Goal: Navigation & Orientation: Find specific page/section

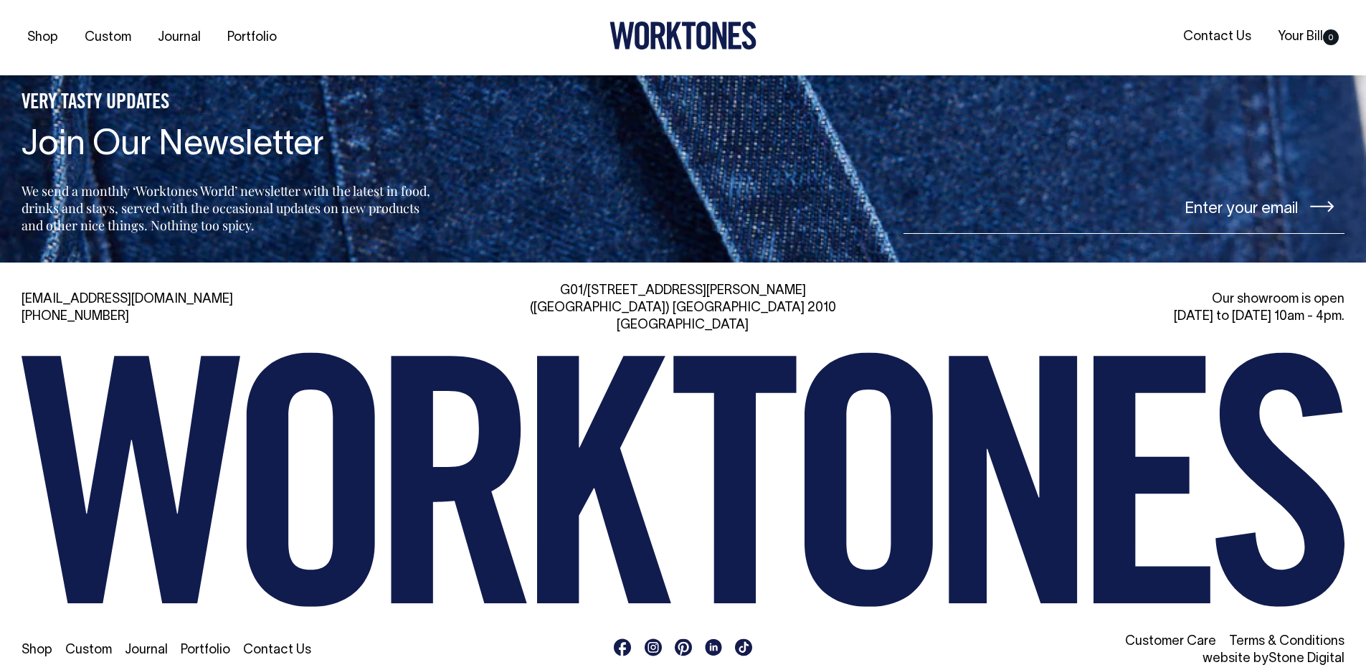
scroll to position [3432, 0]
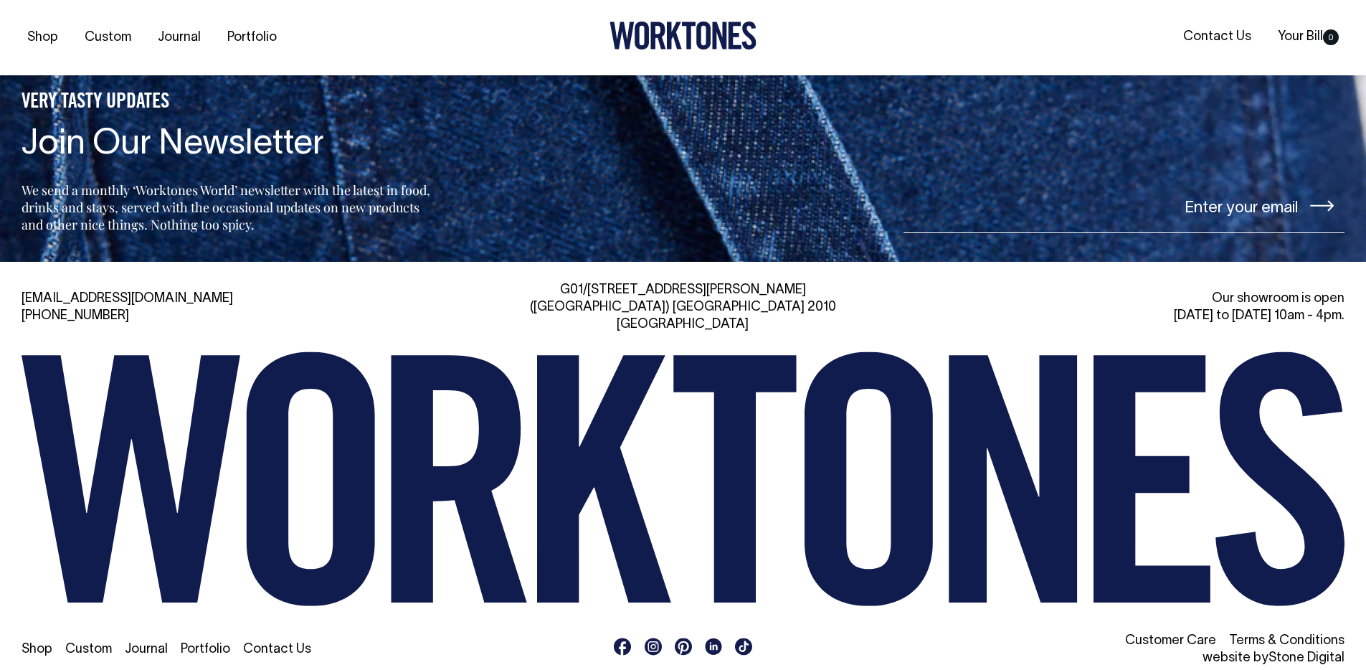
click at [200, 643] on link "Portfolio" at bounding box center [205, 649] width 49 height 12
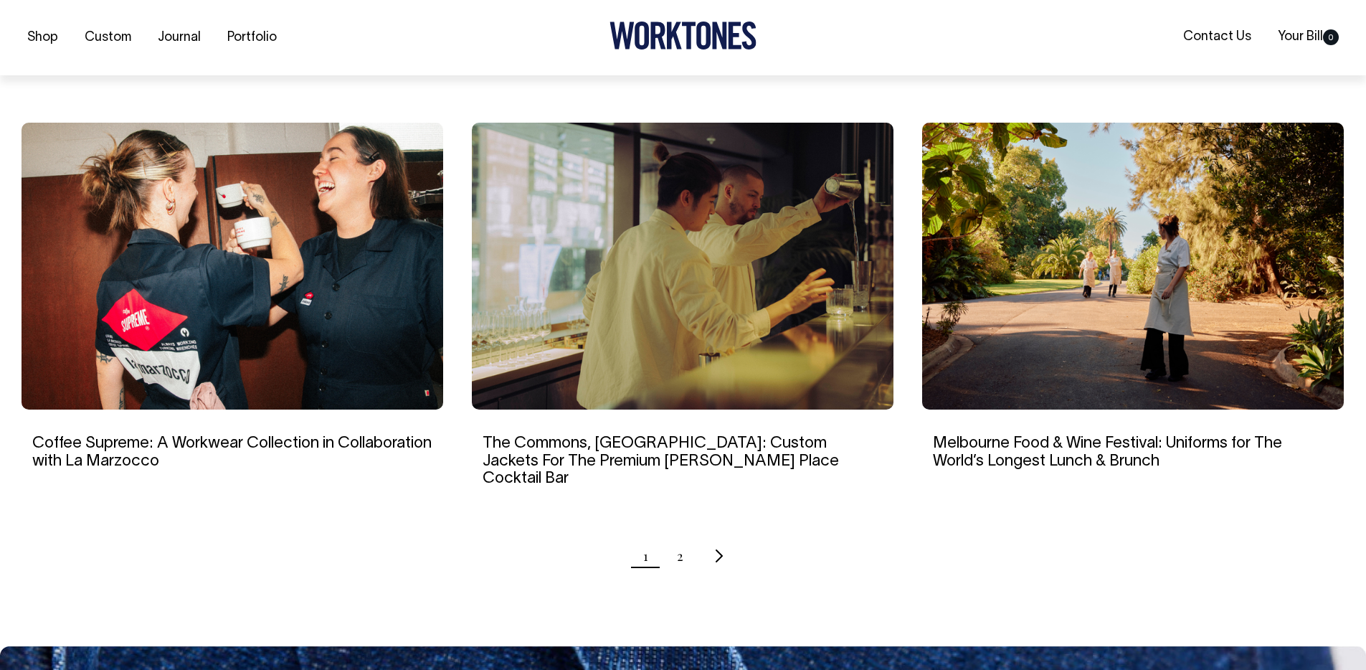
scroll to position [1282, 0]
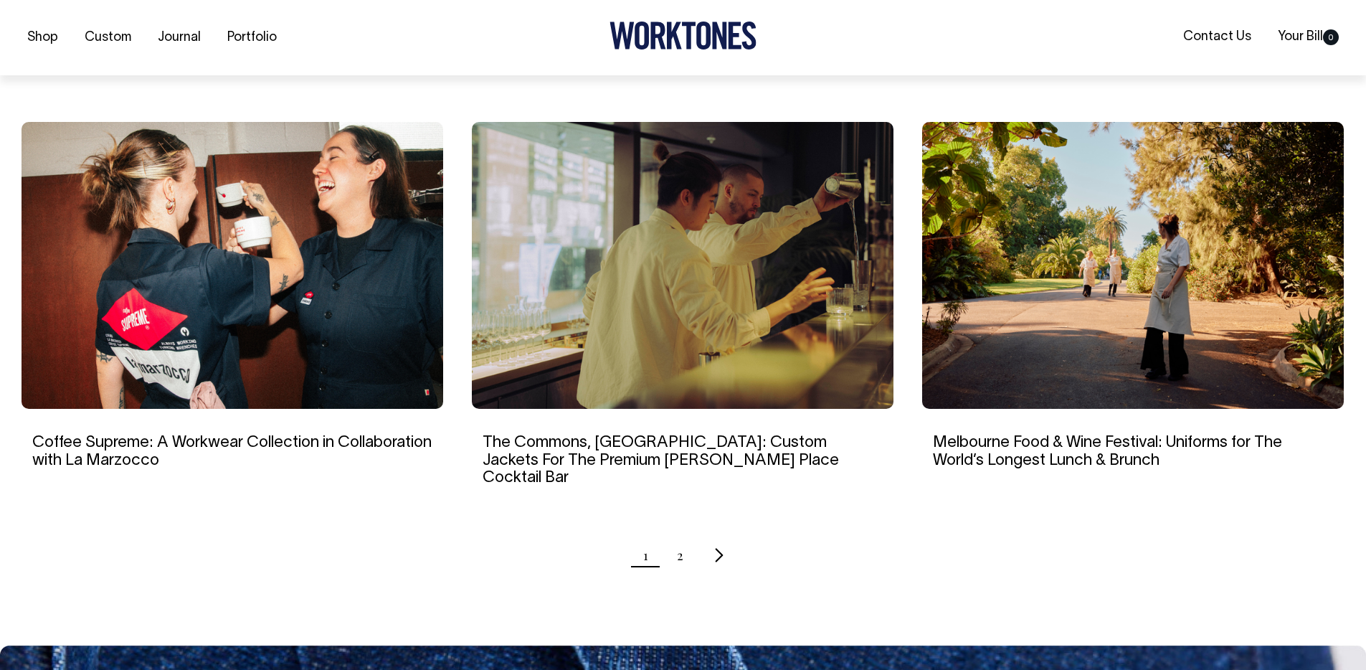
click at [719, 547] on icon "Next page" at bounding box center [718, 554] width 9 height 15
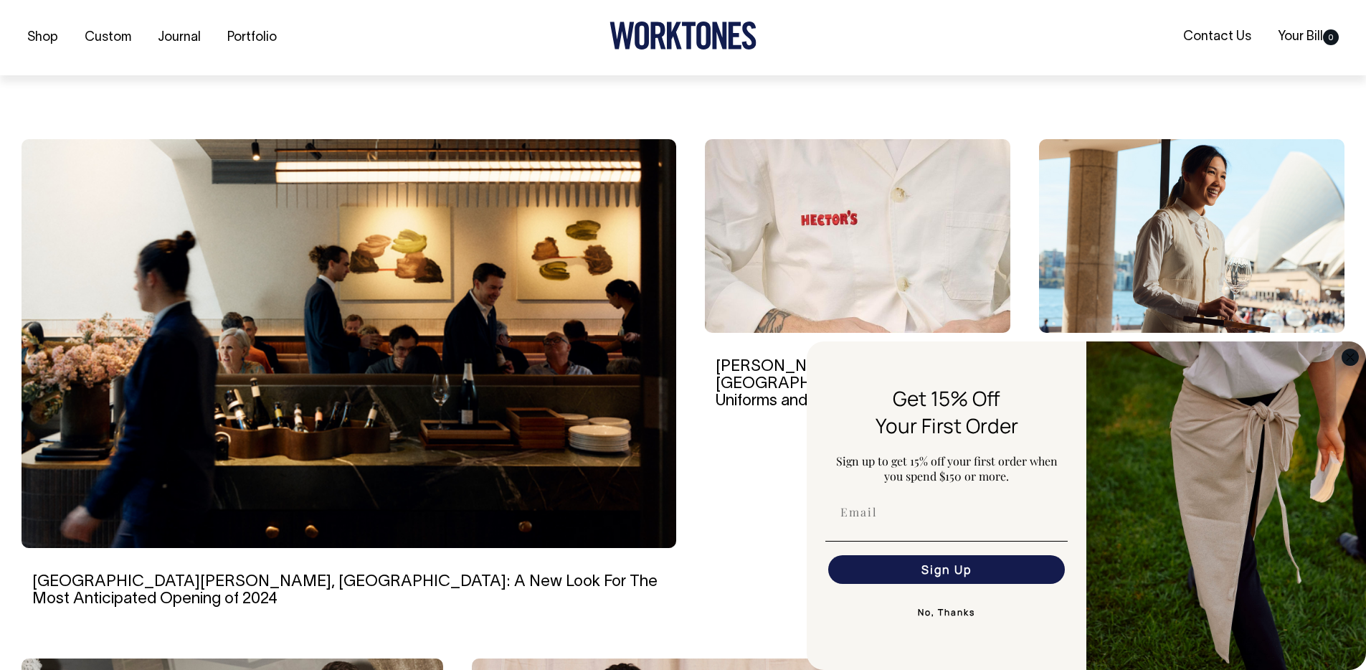
scroll to position [366, 0]
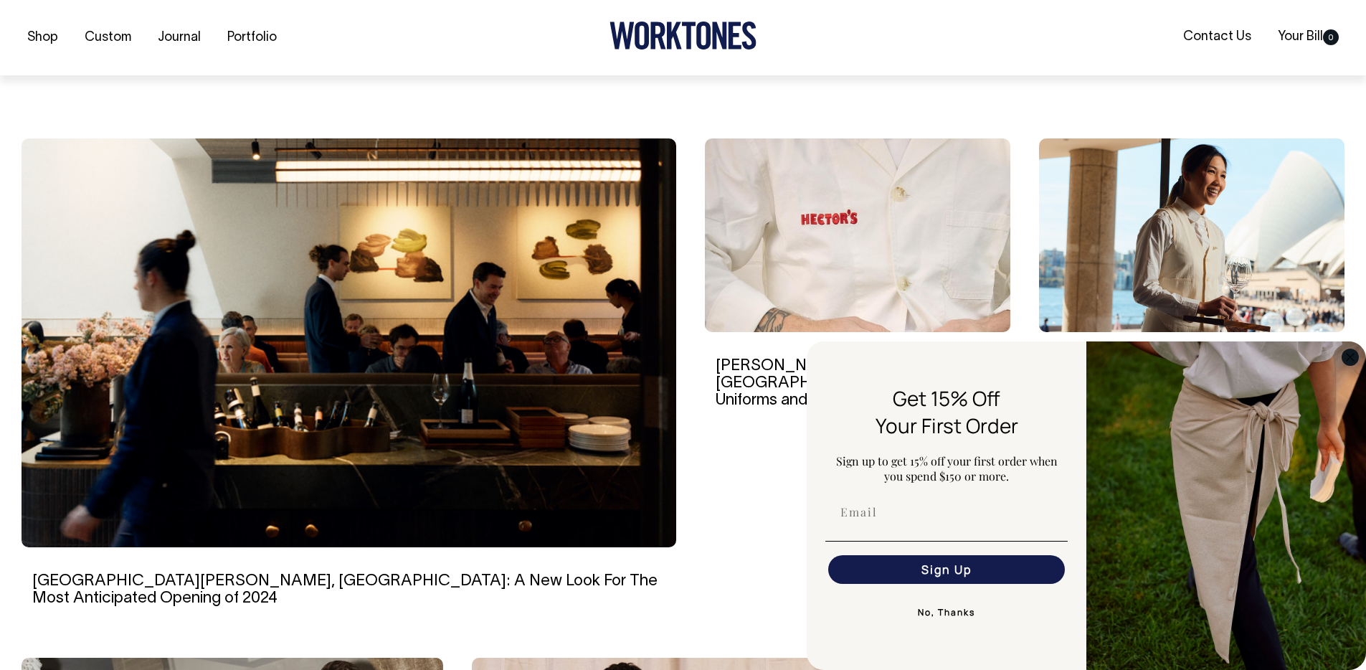
click at [1348, 354] on circle "Close dialog" at bounding box center [1351, 357] width 16 height 16
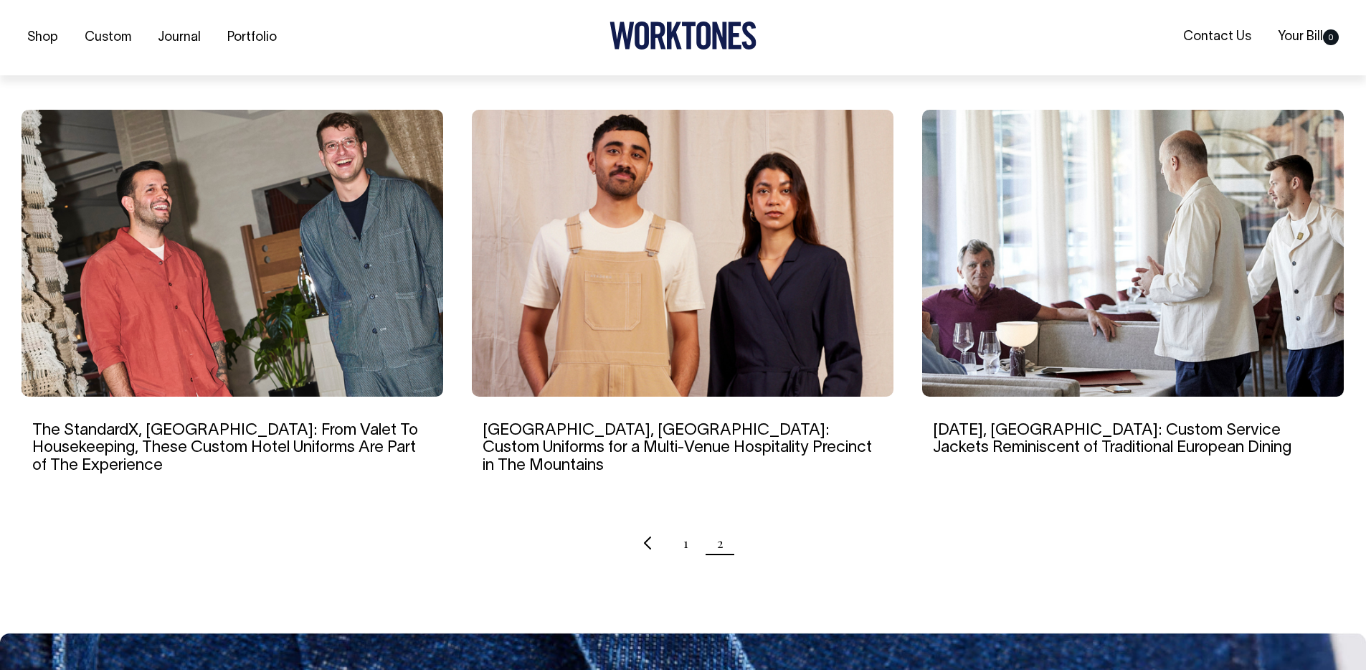
scroll to position [914, 0]
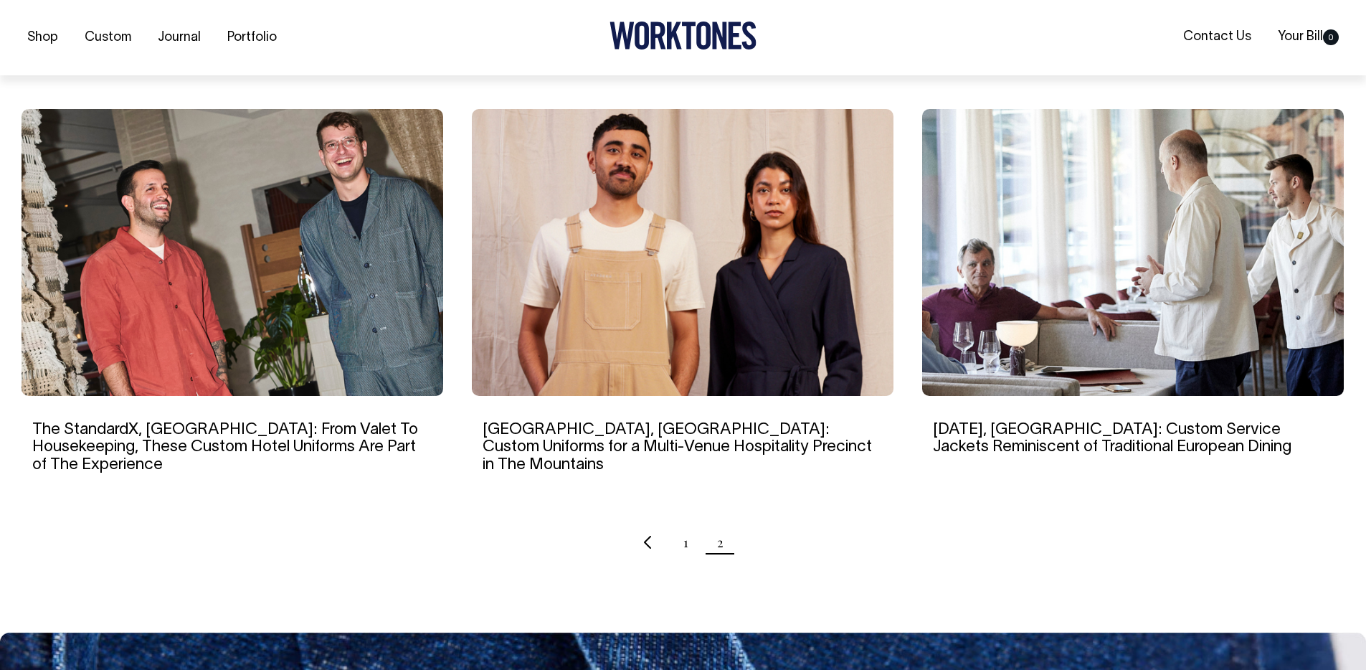
click at [789, 303] on img at bounding box center [683, 252] width 422 height 287
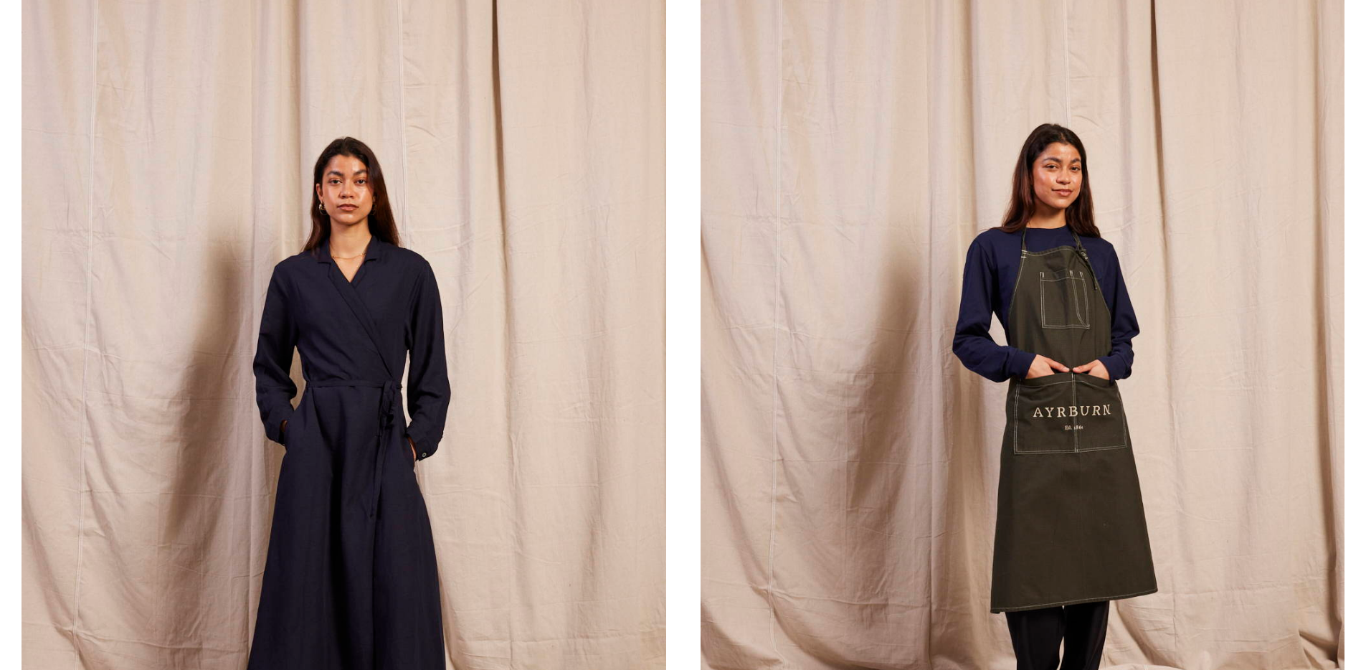
scroll to position [3067, 0]
